Goal: Find specific page/section: Find specific page/section

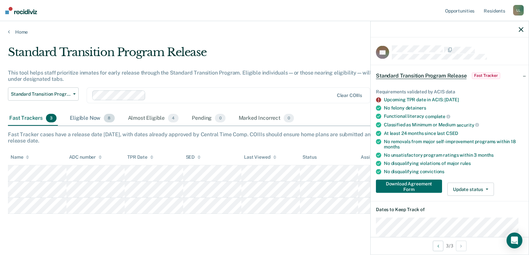
click at [87, 120] on div "Eligible Now 8" at bounding box center [91, 118] width 47 height 15
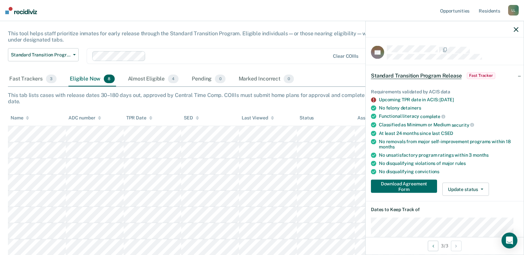
scroll to position [40, 0]
click at [149, 79] on div "Almost Eligible 4" at bounding box center [154, 79] width 54 height 15
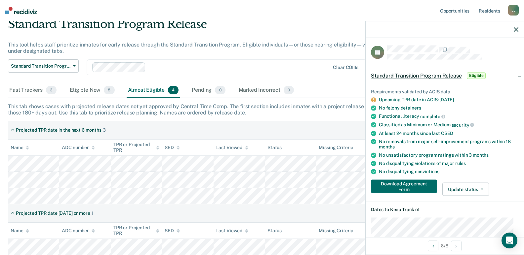
scroll to position [28, 0]
